Goal: Find specific page/section: Find specific page/section

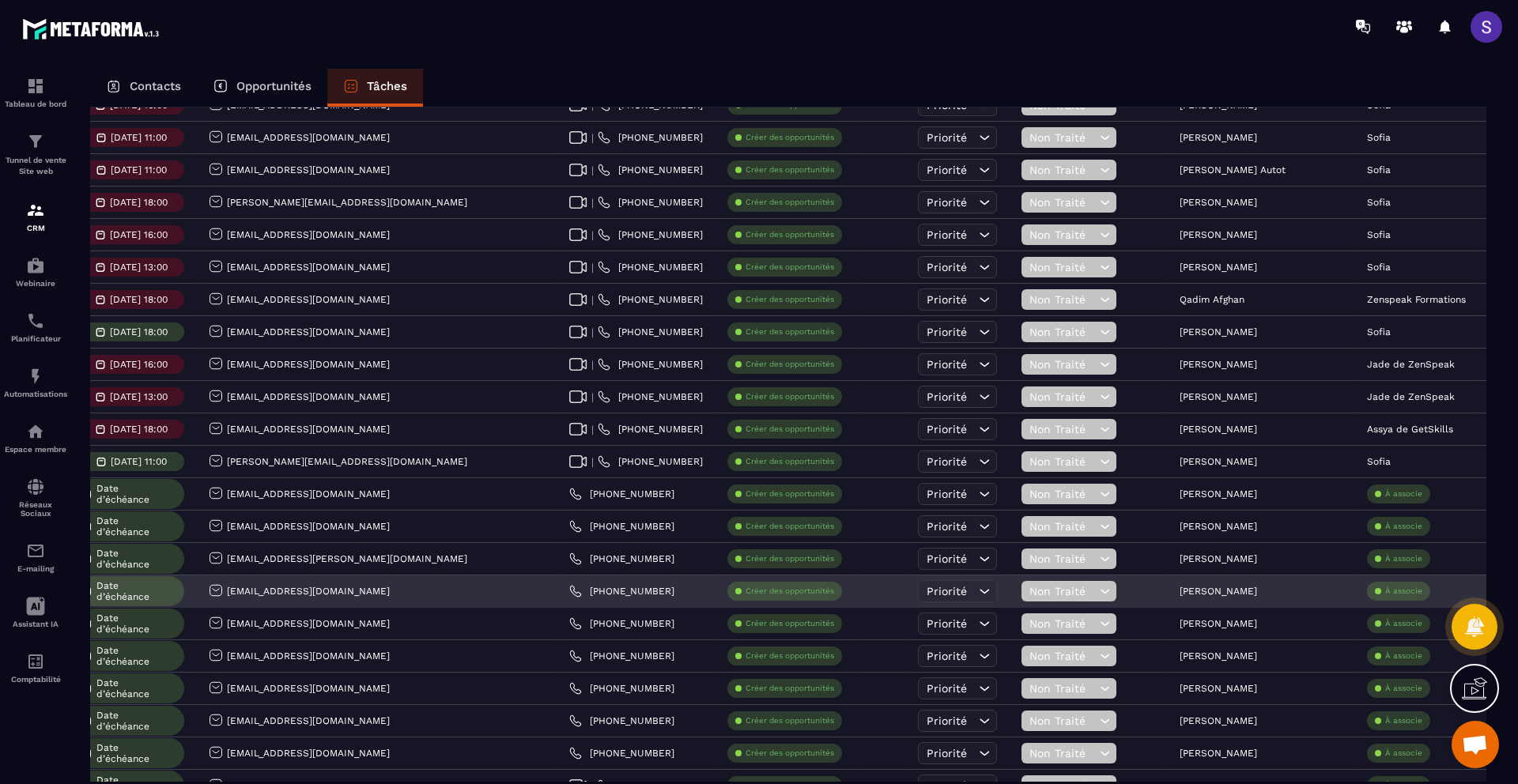
scroll to position [0, 315]
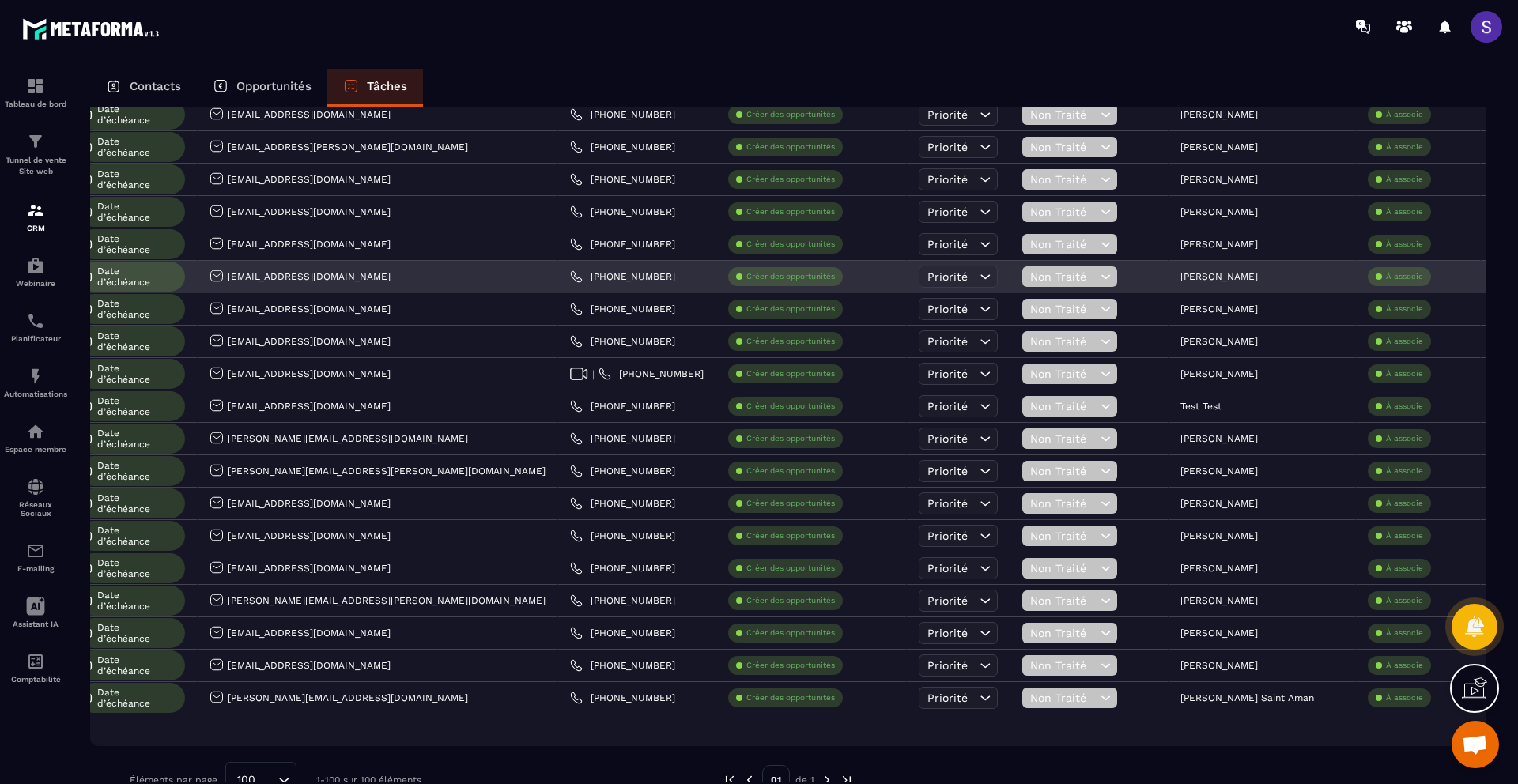
scroll to position [2810, 0]
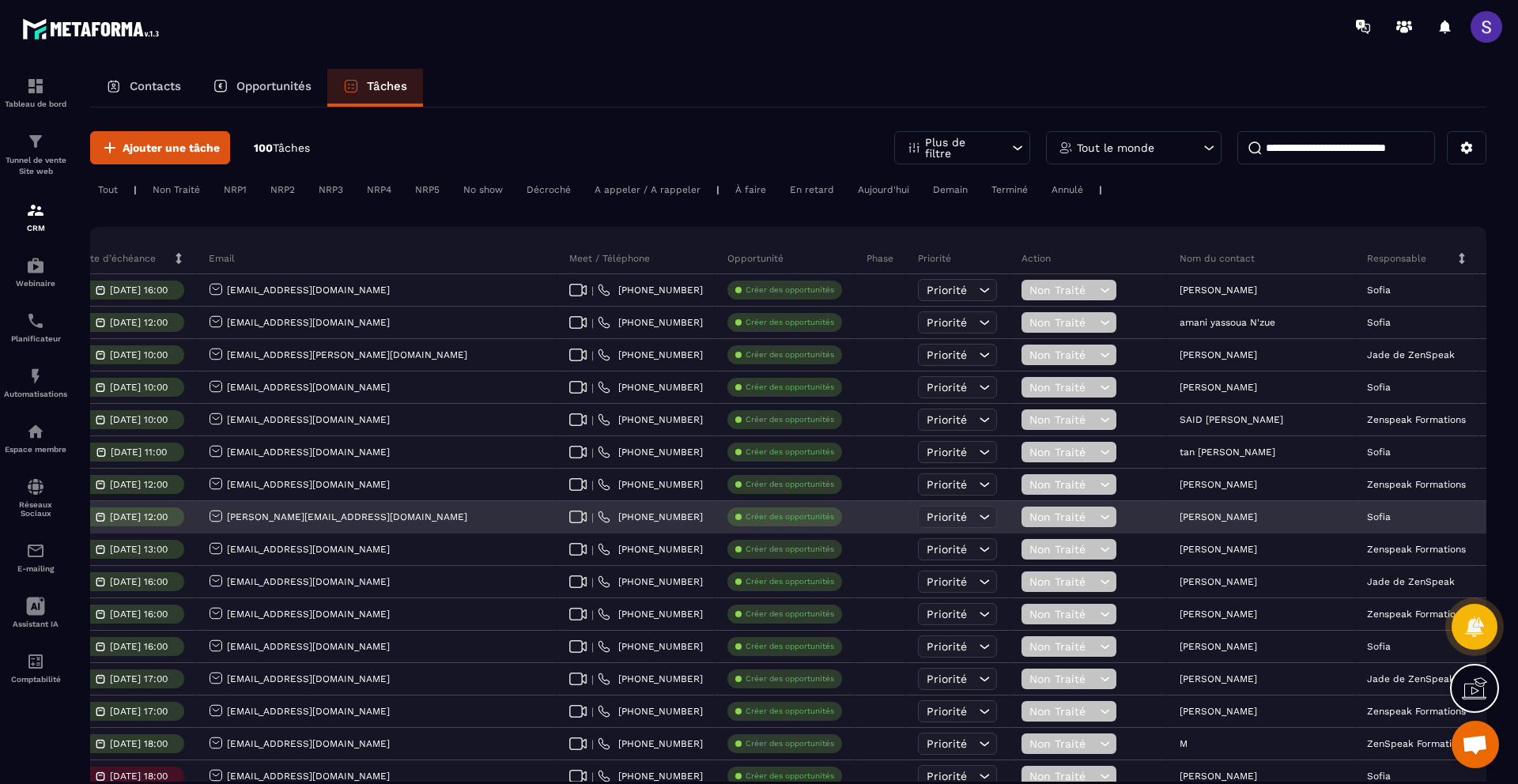
scroll to position [0, 0]
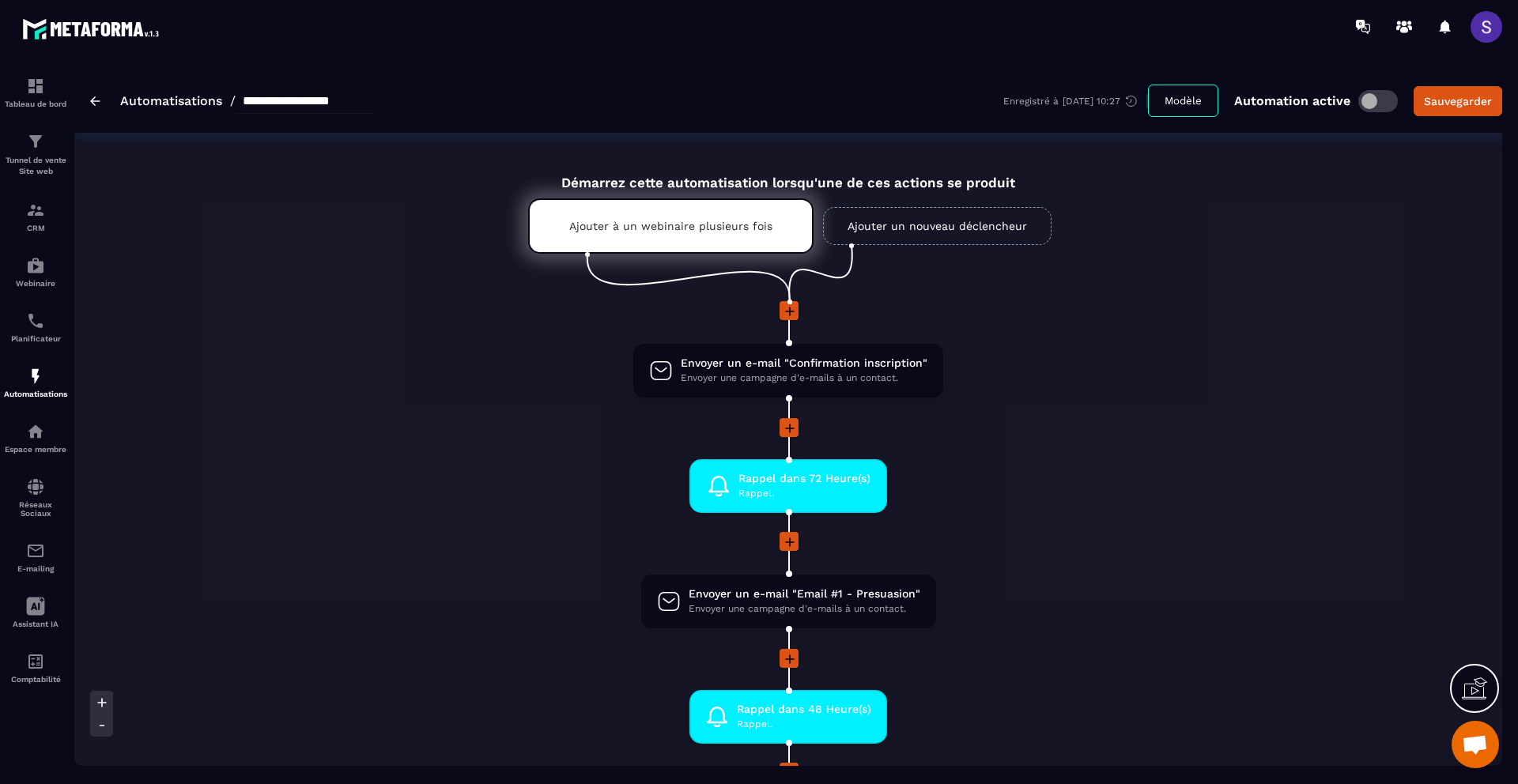
scroll to position [3627, 0]
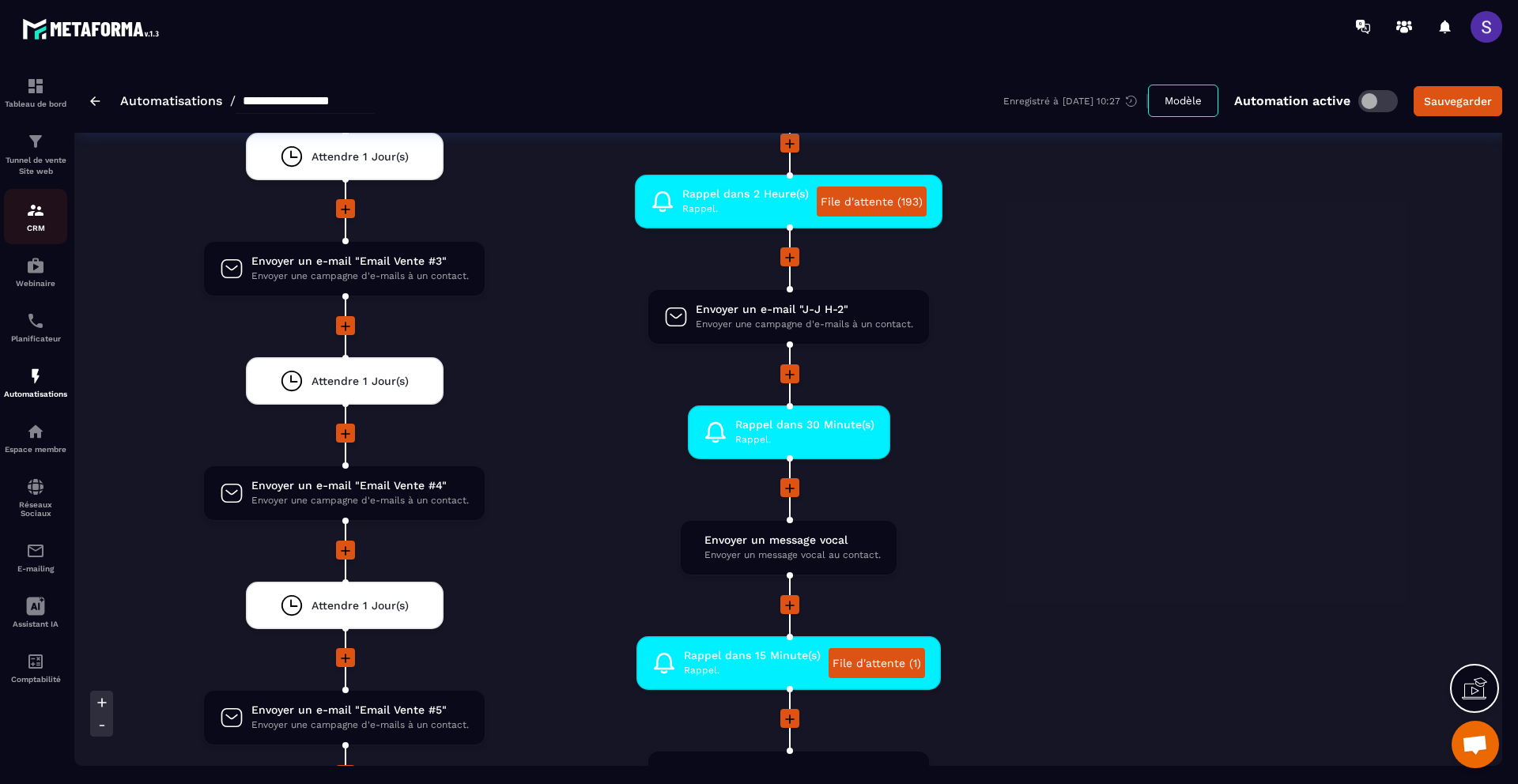
click at [39, 204] on img at bounding box center [35, 210] width 19 height 19
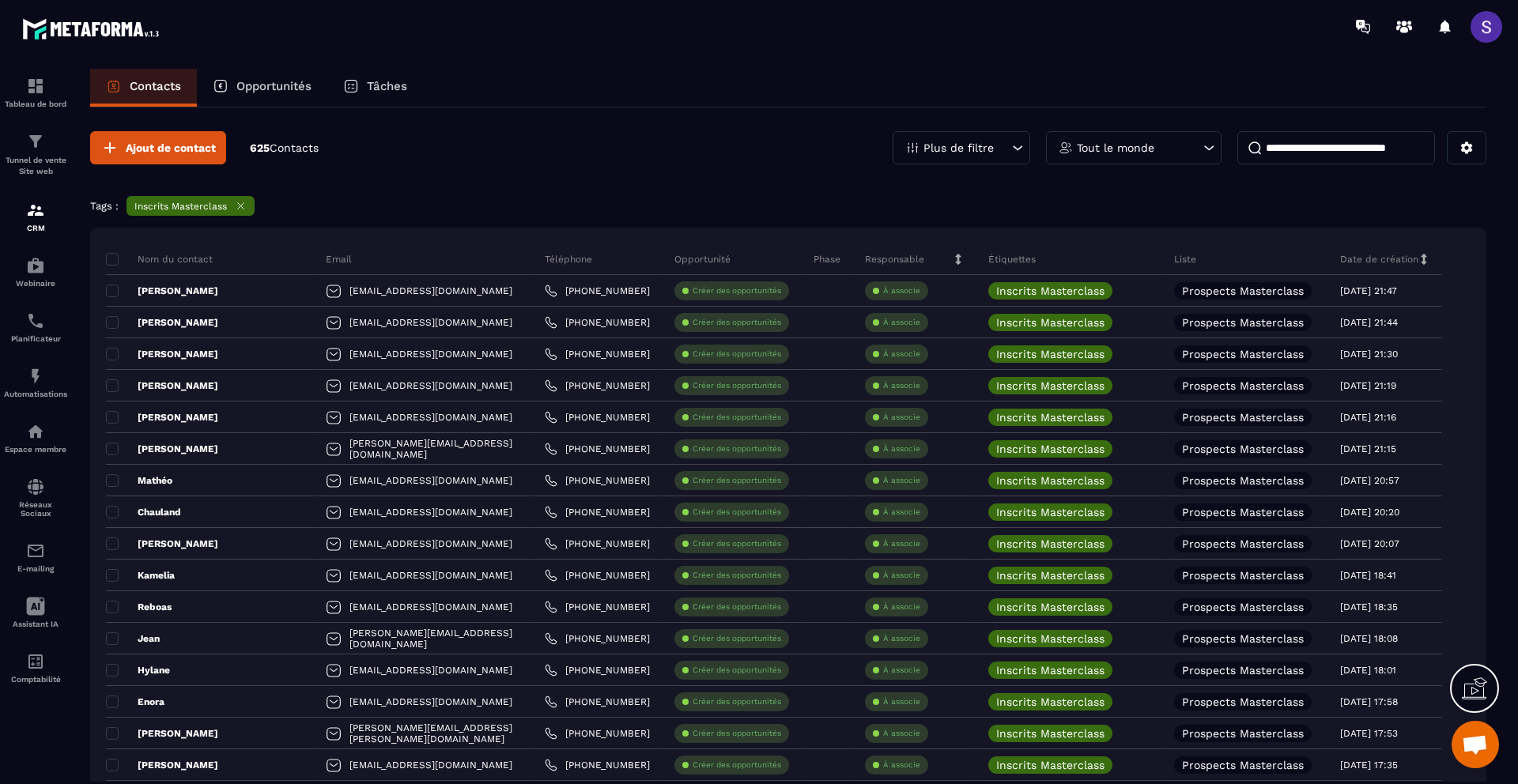
click at [1344, 157] on input at bounding box center [1336, 147] width 198 height 33
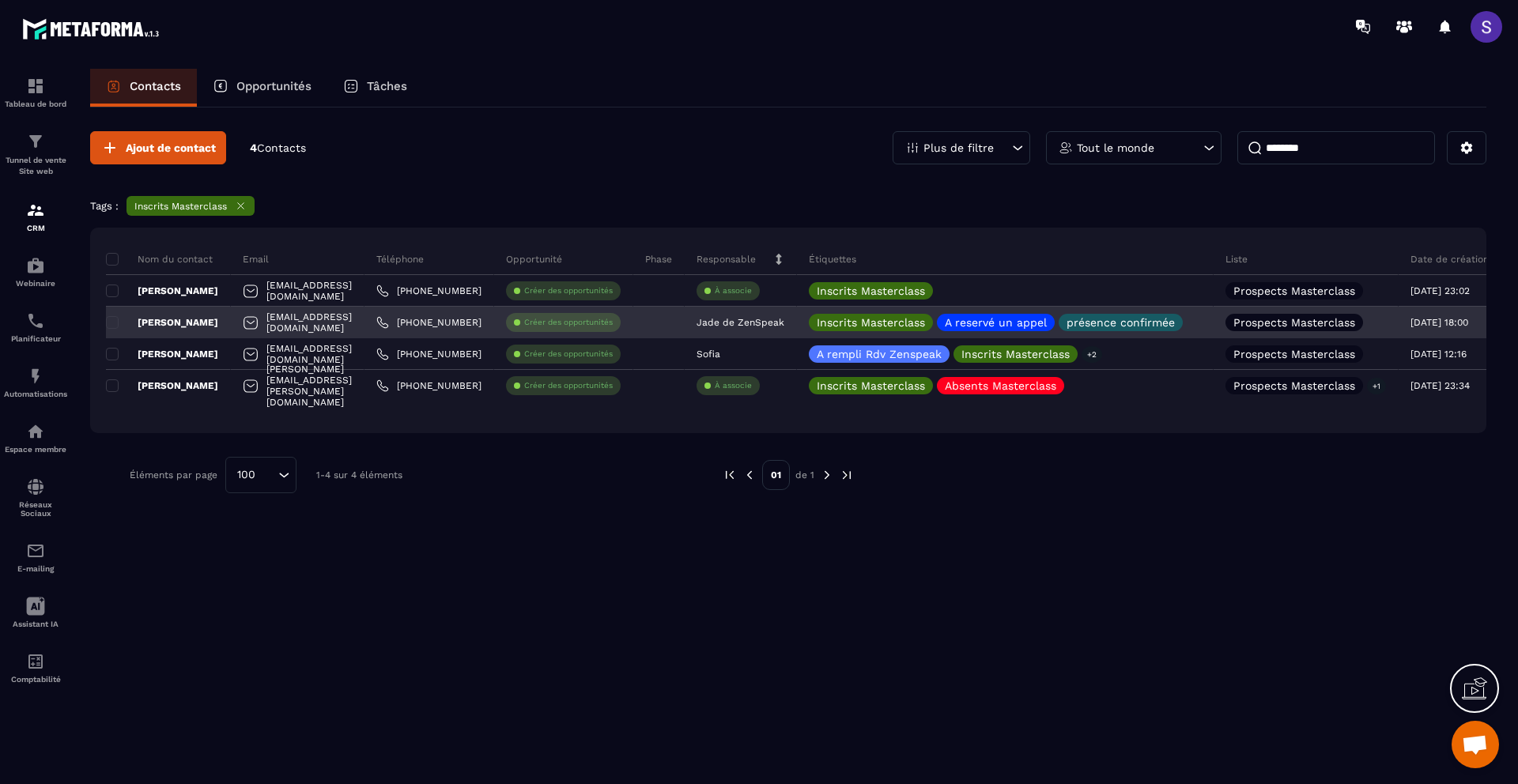
type input "********"
click at [174, 325] on p "[PERSON_NAME]" at bounding box center [162, 322] width 112 height 12
